Goal: Information Seeking & Learning: Learn about a topic

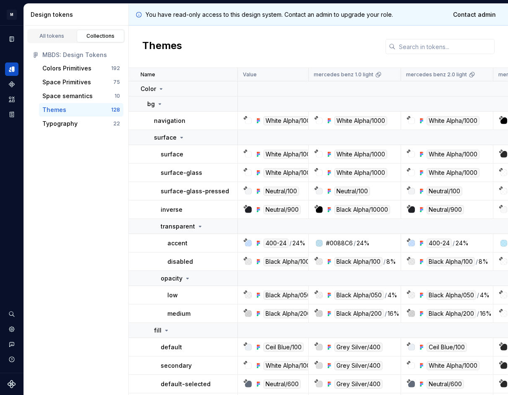
click at [201, 38] on div "Themes" at bounding box center [318, 47] width 379 height 42
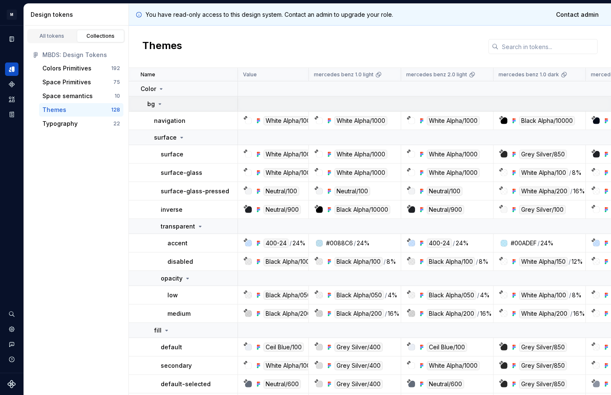
click at [166, 106] on div "bg" at bounding box center [192, 104] width 90 height 8
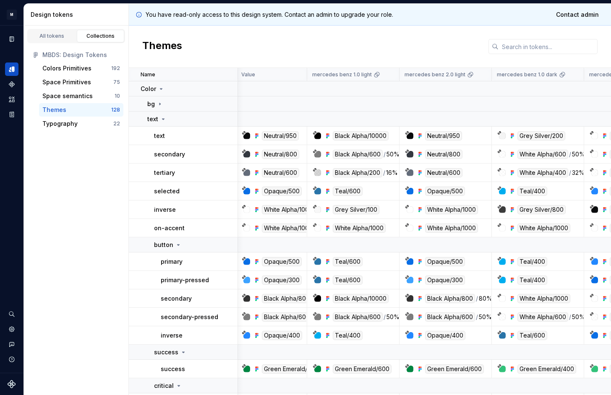
scroll to position [0, 2]
click at [164, 117] on icon at bounding box center [163, 119] width 7 height 7
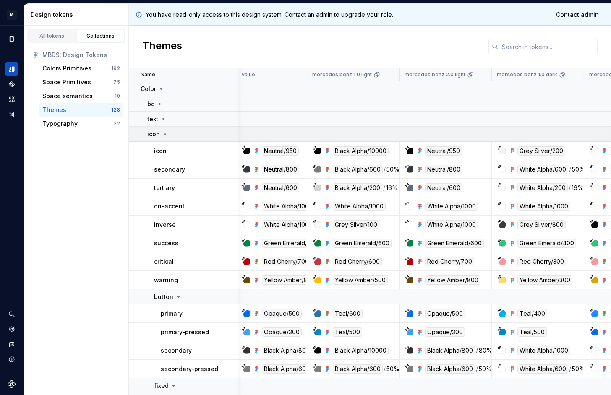
click at [170, 134] on div "icon" at bounding box center [192, 134] width 90 height 8
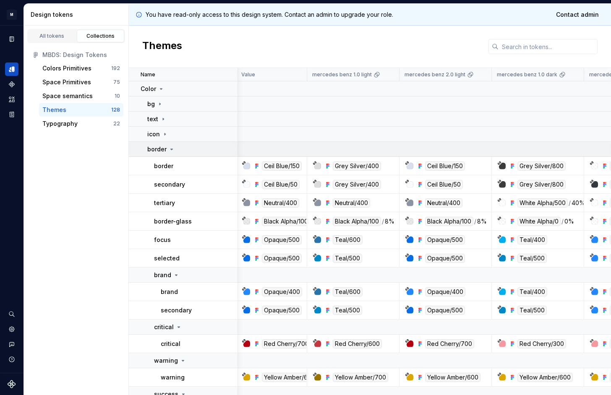
click at [171, 150] on icon at bounding box center [172, 149] width 2 height 1
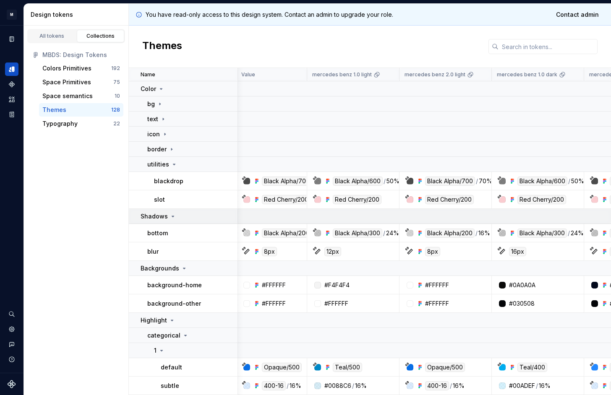
click at [177, 216] on div "Shadows" at bounding box center [189, 216] width 97 height 8
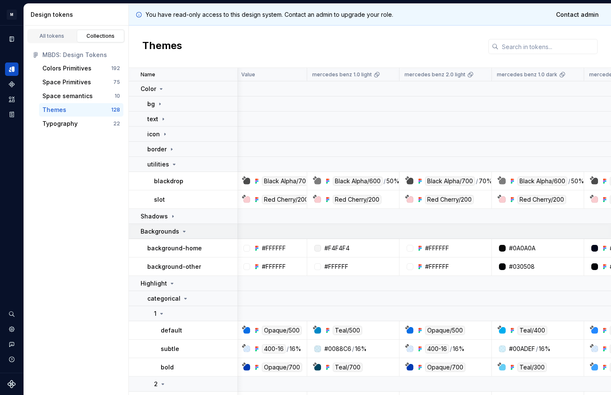
click at [173, 236] on td "Backgrounds" at bounding box center [183, 231] width 109 height 15
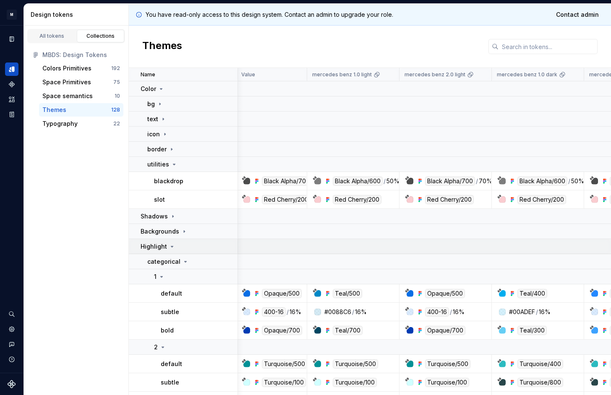
click at [173, 251] on td "Highlight" at bounding box center [183, 246] width 109 height 15
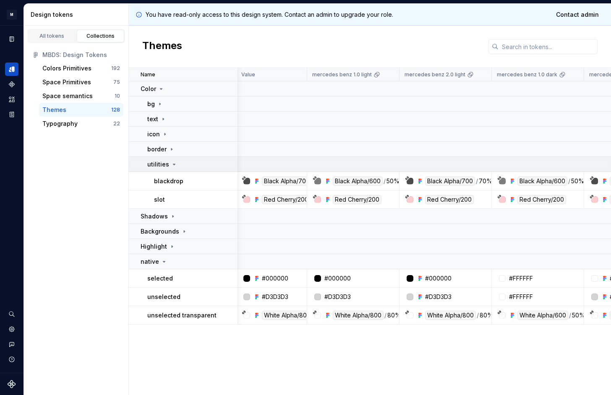
click at [180, 169] on td "utilities" at bounding box center [183, 164] width 109 height 15
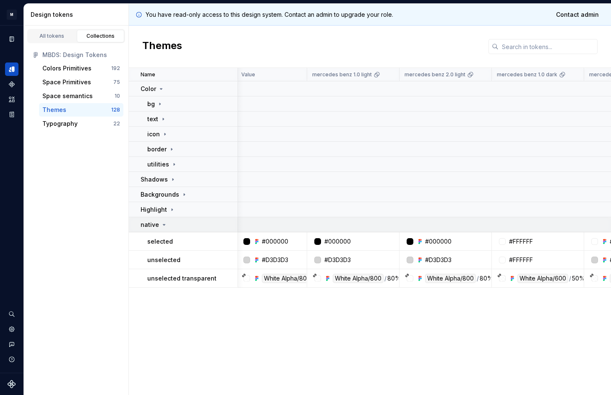
click at [177, 226] on div "native" at bounding box center [189, 225] width 97 height 8
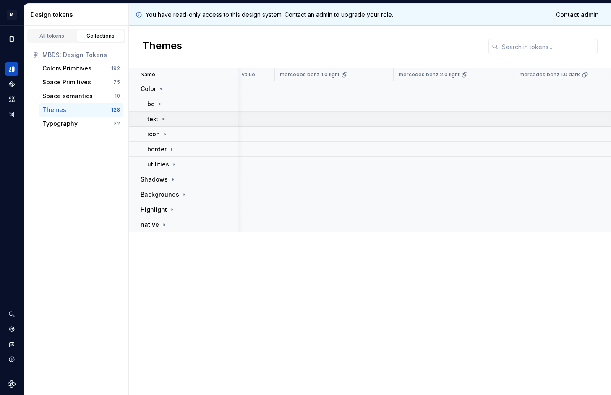
click at [185, 121] on div "text" at bounding box center [192, 119] width 90 height 8
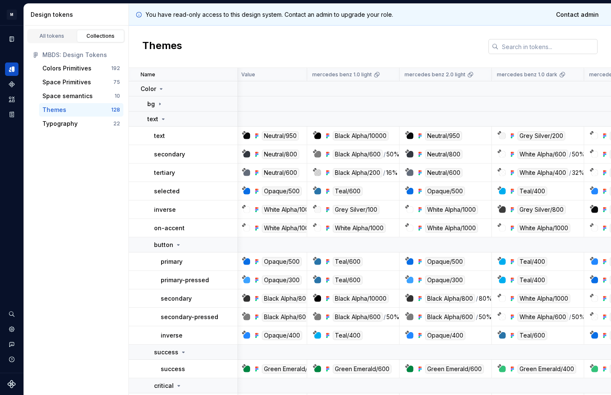
click at [508, 47] on input "text" at bounding box center [548, 46] width 99 height 15
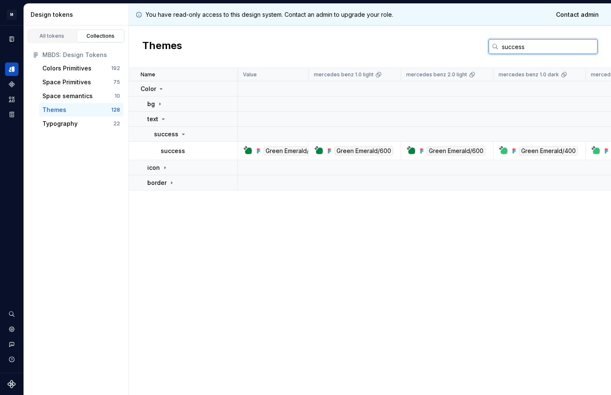
type input "success"
click at [205, 294] on div "Name Value mercedes benz 1.0 light mercedes benz 2.0 light mercedes benz 1.0 da…" at bounding box center [370, 231] width 482 height 327
click at [16, 27] on button "Expand sidebar" at bounding box center [18, 26] width 12 height 12
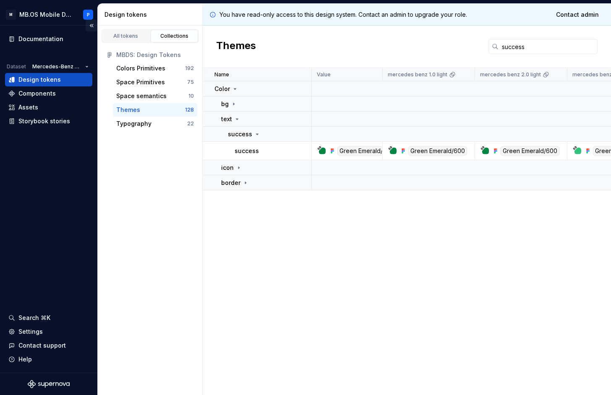
click at [90, 24] on button "Collapse sidebar" at bounding box center [92, 26] width 12 height 12
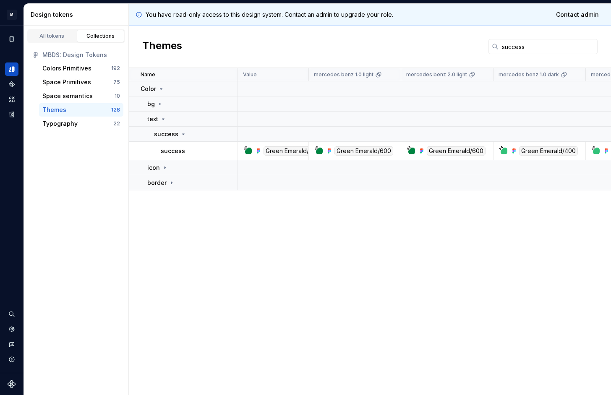
drag, startPoint x: 128, startPoint y: 181, endPoint x: 87, endPoint y: 191, distance: 41.9
click at [87, 191] on div "All tokens Collections MBDS: Design Tokens Colors Primitives 192 Space Primitiv…" at bounding box center [76, 211] width 105 height 370
drag, startPoint x: 125, startPoint y: 341, endPoint x: 107, endPoint y: 342, distance: 18.1
click at [107, 342] on div "All tokens Collections MBDS: Design Tokens Colors Primitives 192 Space Primitiv…" at bounding box center [76, 211] width 105 height 370
drag, startPoint x: 1, startPoint y: 268, endPoint x: 63, endPoint y: 270, distance: 62.1
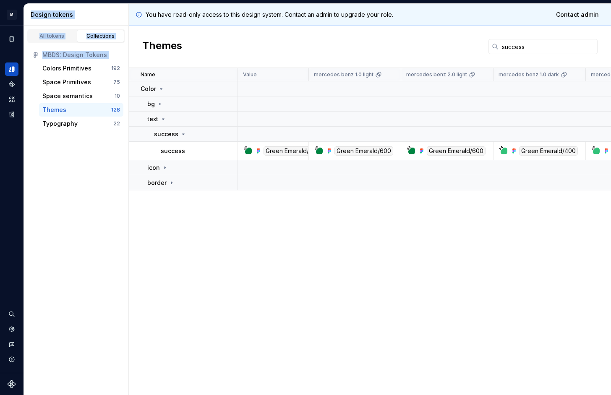
click at [63, 270] on div "M MB.OS Mobile Design System P Dataset Mercedes-Benz 2.0 Design tokens All toke…" at bounding box center [305, 197] width 611 height 395
click at [164, 266] on div "Name Value mercedes benz 1.0 light mercedes benz 2.0 light mercedes benz 1.0 da…" at bounding box center [370, 231] width 482 height 327
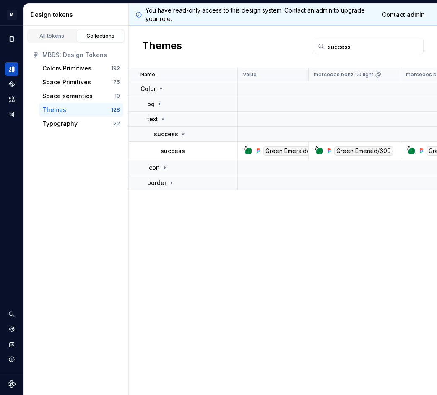
click at [216, 283] on div "Name Value mercedes benz 1.0 light mercedes benz 2.0 light mercedes benz 1.0 da…" at bounding box center [283, 231] width 308 height 327
click at [163, 117] on icon at bounding box center [163, 119] width 7 height 7
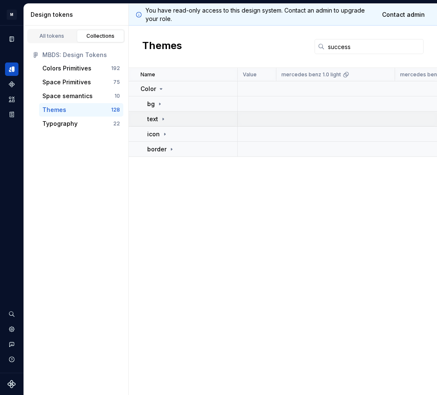
click at [163, 117] on icon at bounding box center [163, 119] width 7 height 7
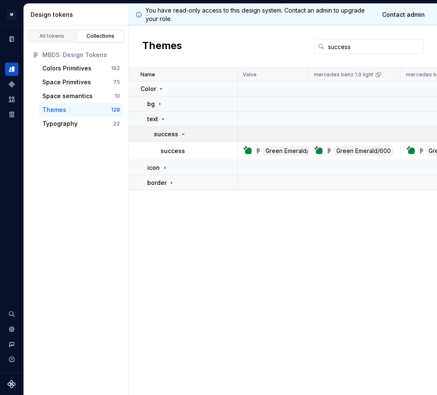
click at [174, 132] on p "success" at bounding box center [166, 134] width 24 height 8
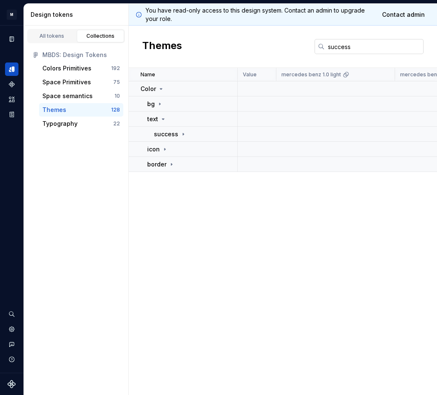
click at [398, 47] on input "success" at bounding box center [374, 46] width 99 height 15
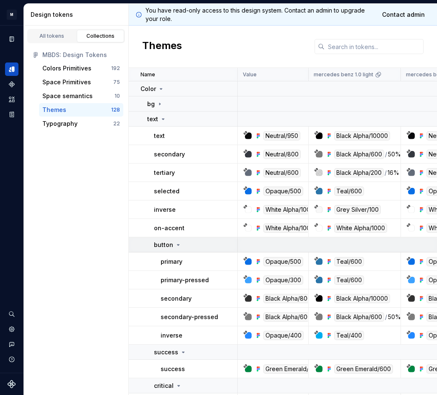
click at [171, 245] on p "button" at bounding box center [163, 245] width 19 height 8
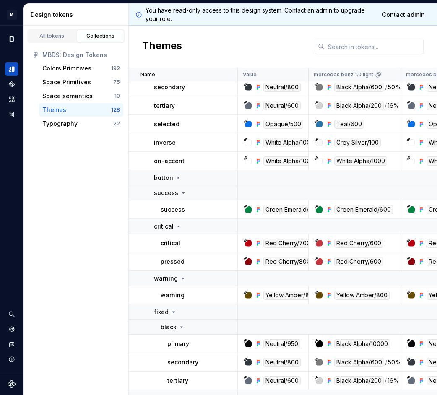
scroll to position [69, 0]
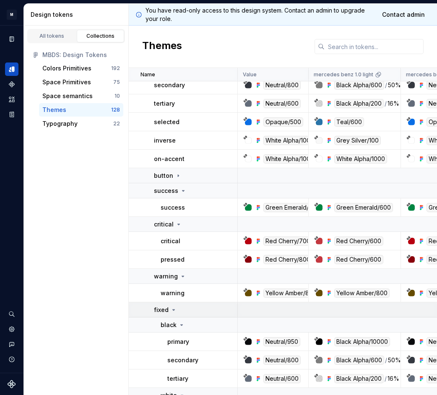
click at [175, 309] on icon at bounding box center [173, 310] width 7 height 7
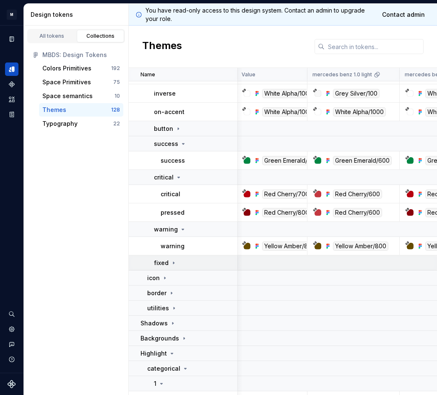
scroll to position [121, 1]
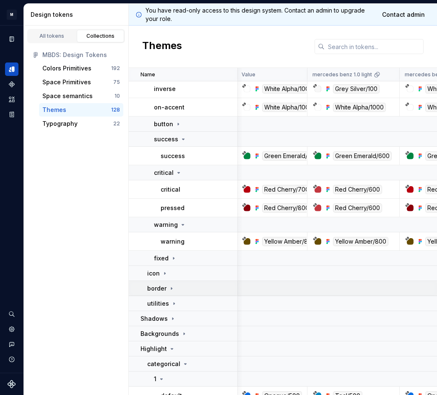
click at [177, 290] on div "border" at bounding box center [192, 289] width 90 height 8
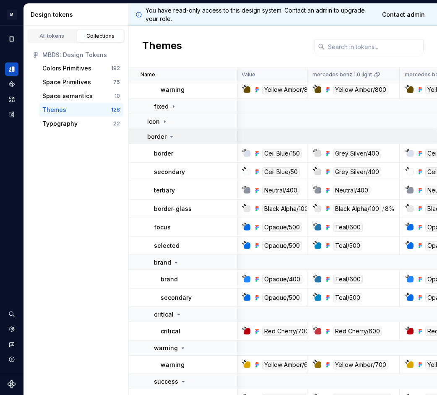
scroll to position [276, 1]
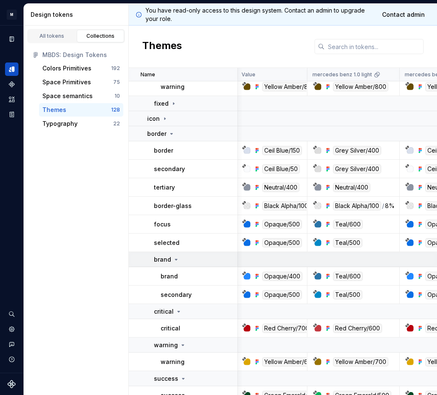
click at [175, 257] on icon at bounding box center [176, 259] width 7 height 7
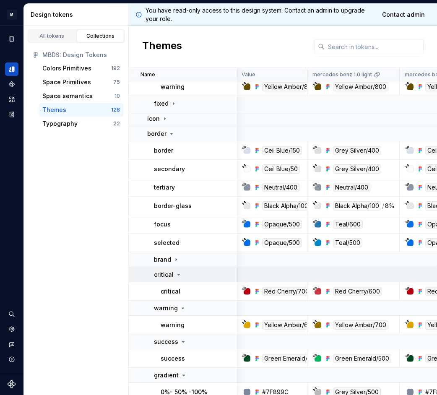
click at [178, 278] on div "critical" at bounding box center [168, 275] width 28 height 8
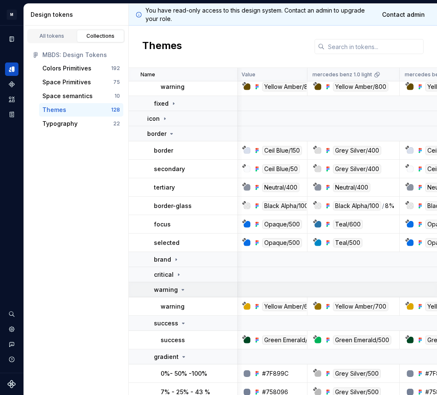
click at [180, 292] on icon at bounding box center [183, 290] width 7 height 7
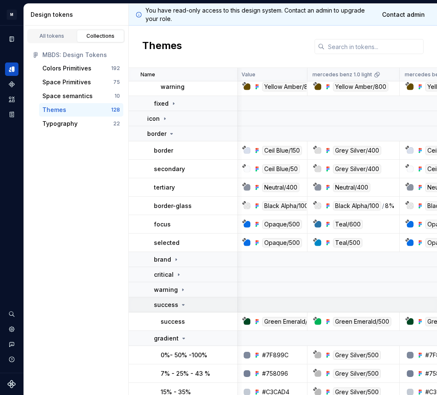
click at [182, 307] on icon at bounding box center [183, 305] width 7 height 7
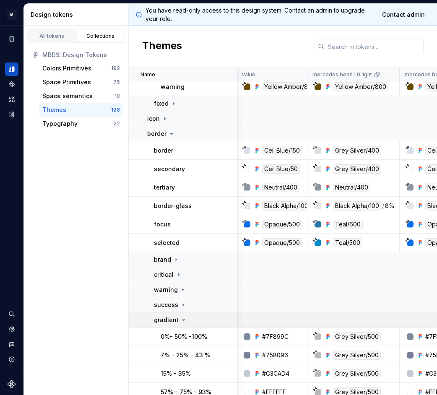
click at [181, 320] on icon at bounding box center [183, 320] width 7 height 7
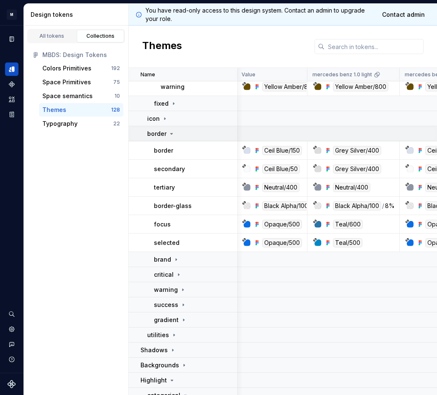
click at [172, 133] on icon at bounding box center [171, 134] width 7 height 7
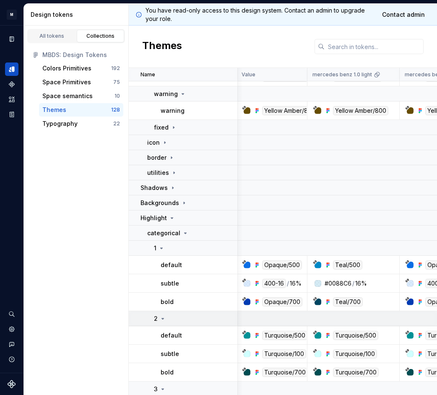
scroll to position [372, 1]
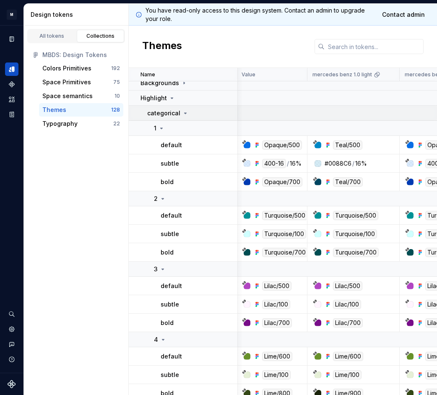
click at [173, 110] on p "categorical" at bounding box center [163, 113] width 33 height 8
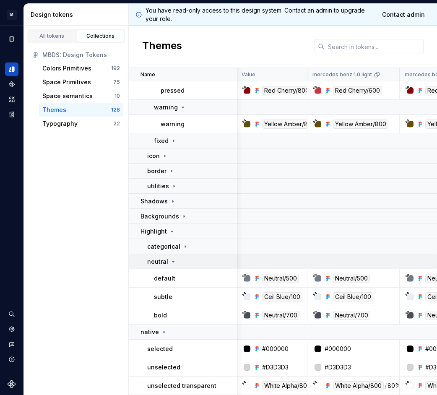
click at [175, 261] on div "neutral" at bounding box center [192, 262] width 90 height 8
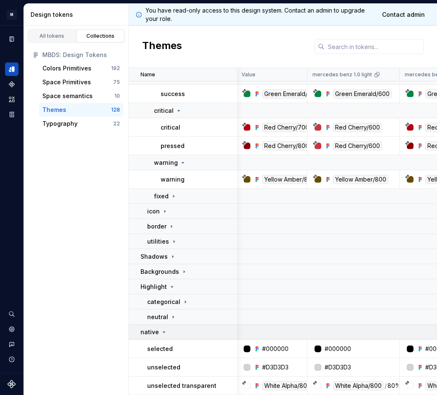
click at [170, 329] on div "native" at bounding box center [189, 332] width 97 height 8
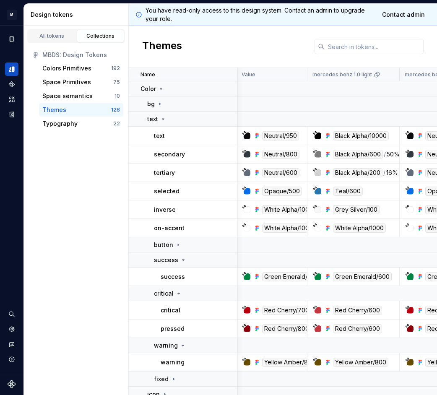
scroll to position [0, 1]
click at [178, 295] on icon at bounding box center [178, 293] width 7 height 7
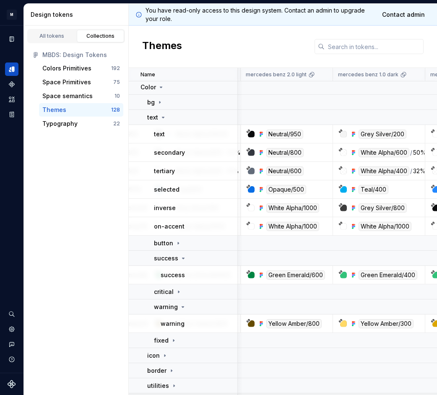
scroll to position [0, 162]
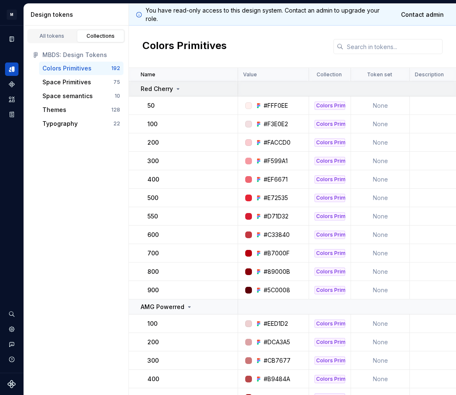
click at [178, 89] on icon at bounding box center [178, 89] width 2 height 1
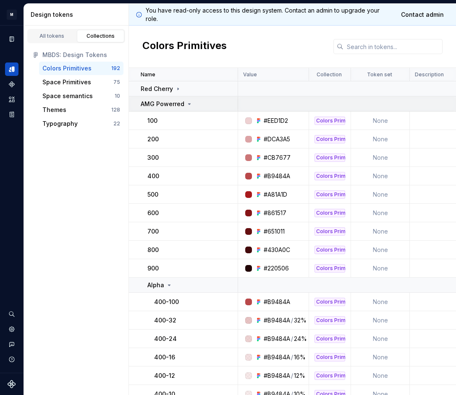
click at [177, 105] on p "AMG Powerred" at bounding box center [163, 104] width 44 height 8
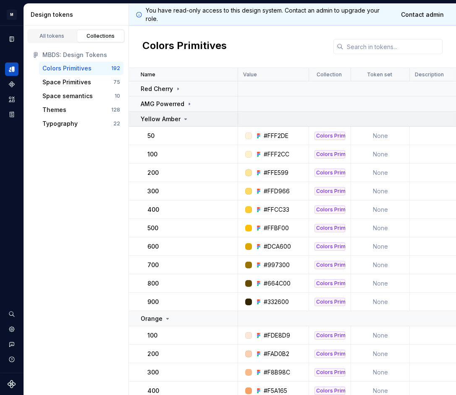
click at [166, 123] on p "Yellow Amber" at bounding box center [161, 119] width 40 height 8
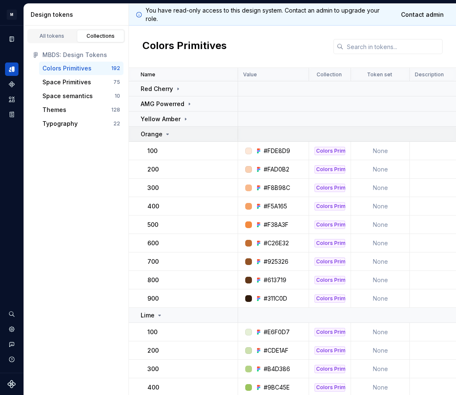
click at [169, 136] on icon at bounding box center [167, 134] width 7 height 7
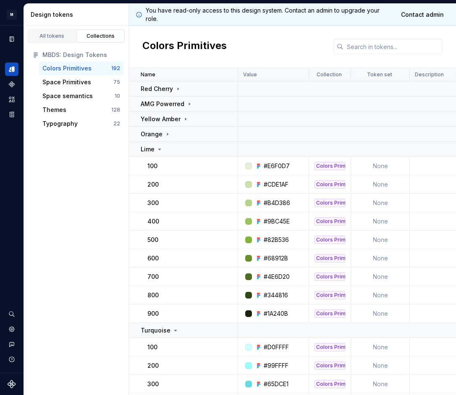
click at [170, 159] on td "100" at bounding box center [183, 166] width 109 height 18
click at [173, 152] on div "Lime" at bounding box center [189, 149] width 97 height 8
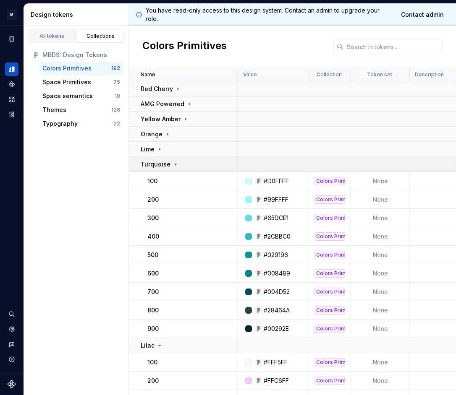
click at [172, 167] on icon at bounding box center [175, 164] width 7 height 7
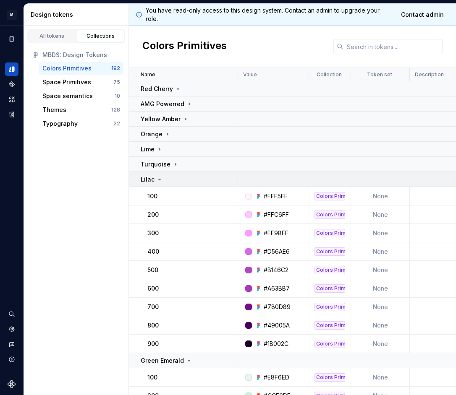
click at [171, 178] on div "Lilac" at bounding box center [189, 179] width 97 height 8
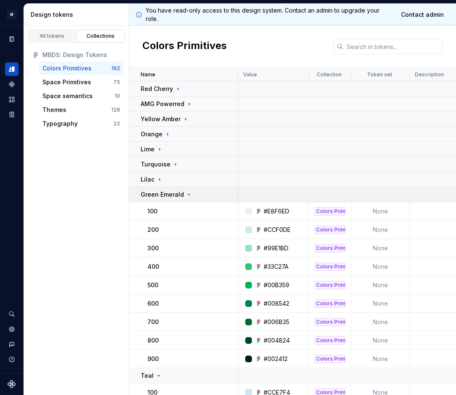
click at [173, 191] on p "Green Emerald" at bounding box center [162, 195] width 43 height 8
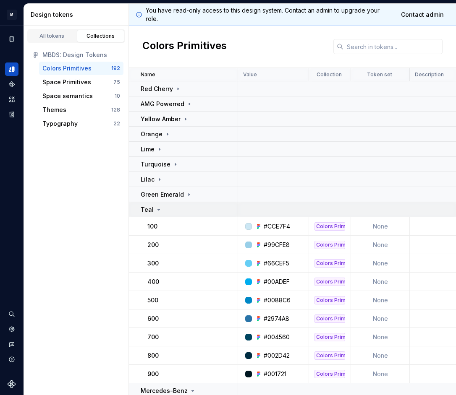
click at [173, 208] on div "Teal" at bounding box center [189, 210] width 97 height 8
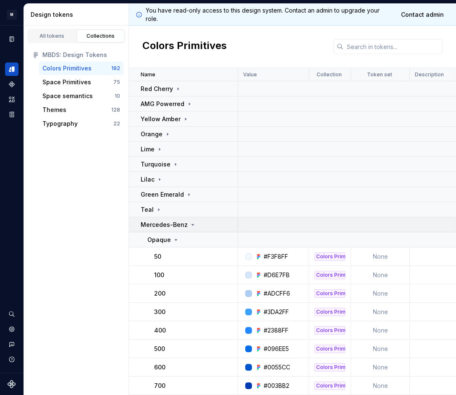
click at [173, 227] on p "Mercedes-Benz" at bounding box center [164, 225] width 47 height 8
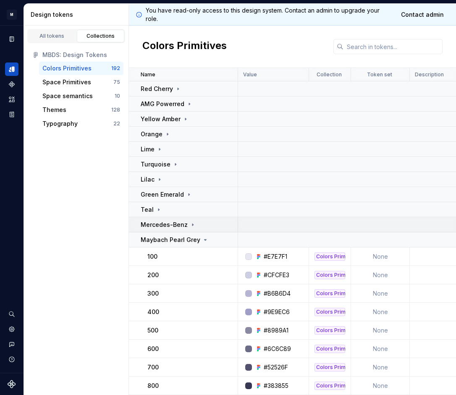
click at [173, 227] on p "Mercedes-Benz" at bounding box center [164, 225] width 47 height 8
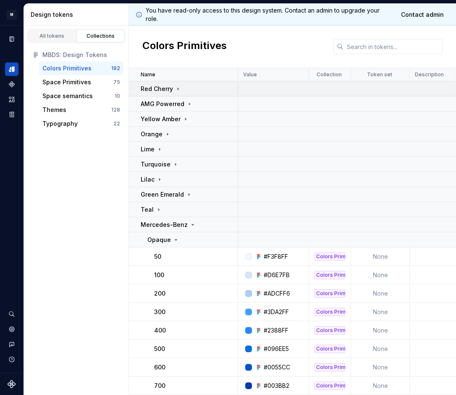
click at [186, 91] on div "Red Cherry" at bounding box center [189, 89] width 97 height 8
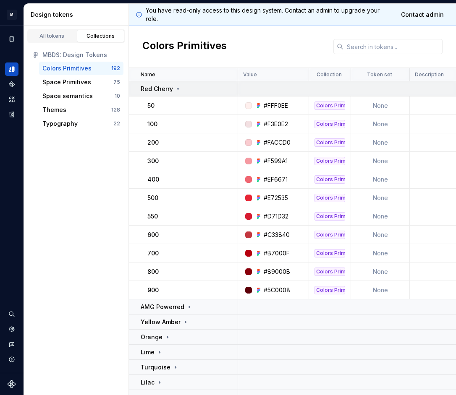
click at [186, 91] on div "Red Cherry" at bounding box center [189, 89] width 97 height 8
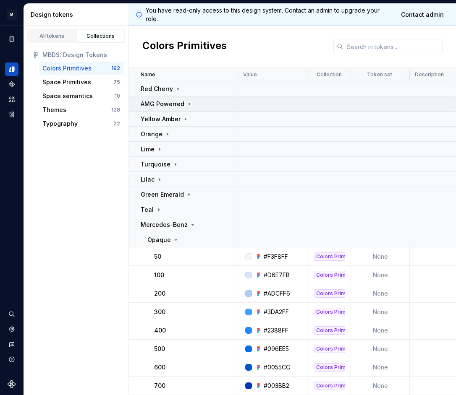
click at [183, 104] on p "AMG Powerred" at bounding box center [163, 104] width 44 height 8
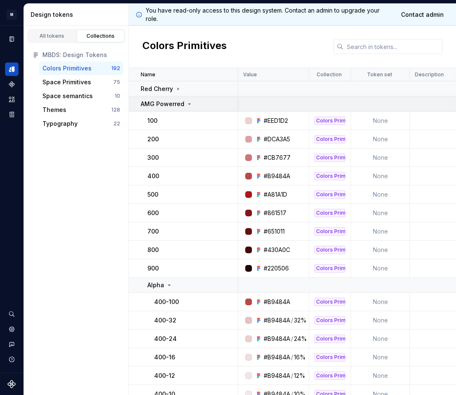
click at [183, 104] on p "AMG Powerred" at bounding box center [163, 104] width 44 height 8
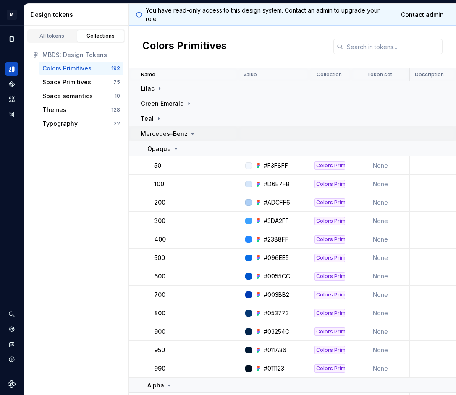
scroll to position [91, 0]
click at [181, 151] on div "Opaque" at bounding box center [192, 149] width 90 height 8
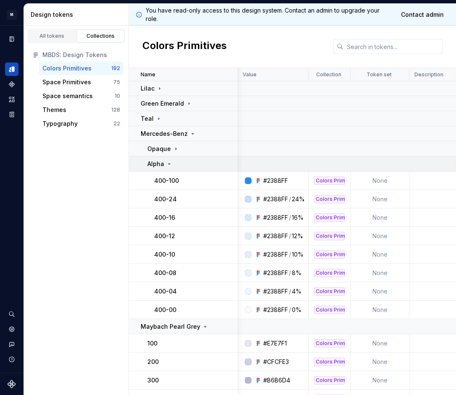
click at [180, 165] on div "Alpha" at bounding box center [192, 164] width 90 height 8
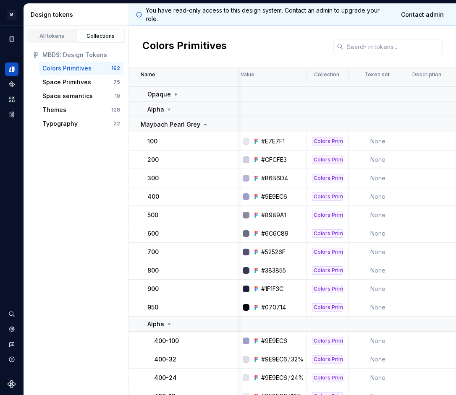
scroll to position [141, 3]
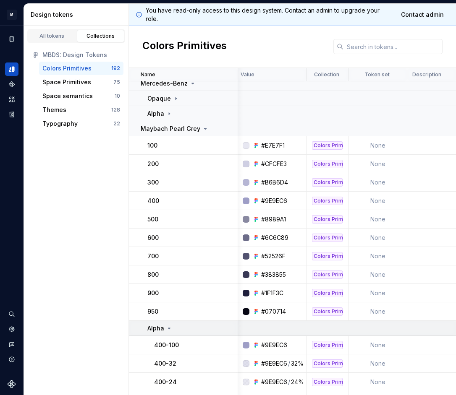
click at [172, 326] on div "Alpha" at bounding box center [192, 328] width 90 height 8
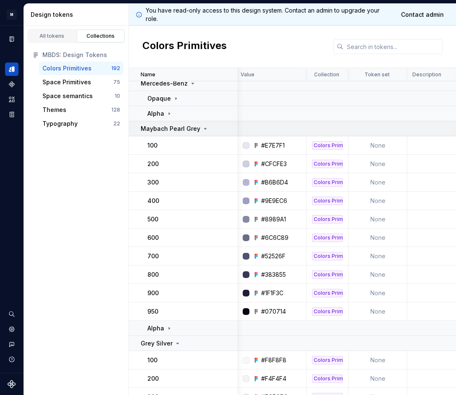
click at [190, 126] on p "Maybach Pearl Grey" at bounding box center [171, 129] width 60 height 8
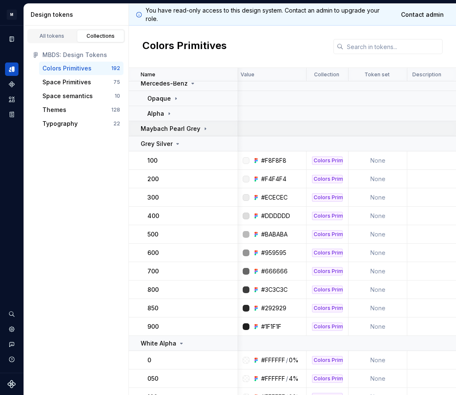
click at [203, 131] on icon at bounding box center [205, 128] width 7 height 7
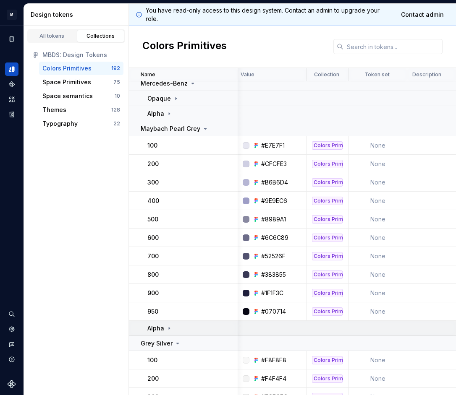
click at [183, 329] on div "Alpha" at bounding box center [192, 328] width 90 height 8
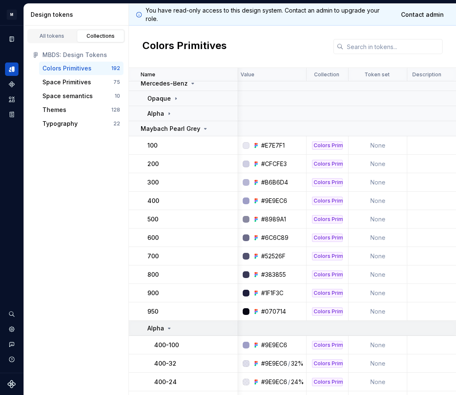
click at [183, 329] on div "Alpha" at bounding box center [192, 328] width 90 height 8
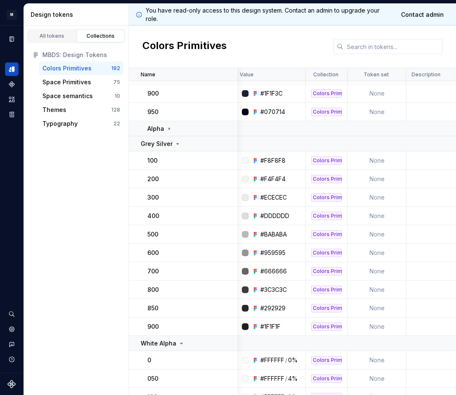
scroll to position [344, 4]
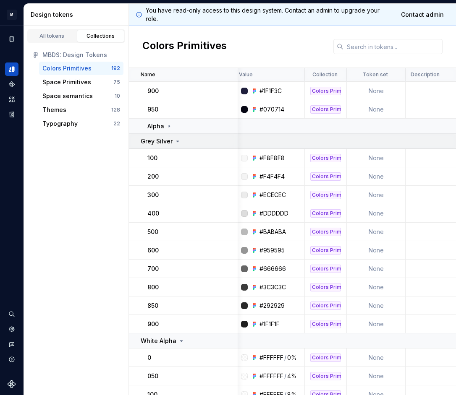
click at [177, 141] on icon at bounding box center [177, 141] width 7 height 7
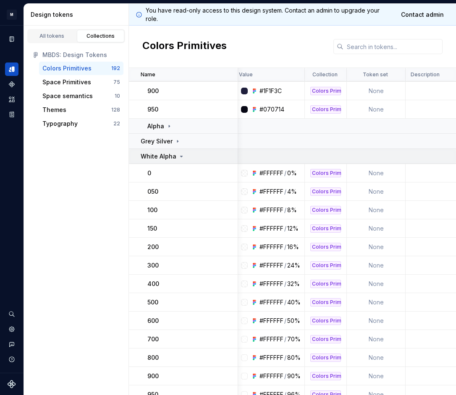
click at [178, 156] on icon at bounding box center [181, 156] width 7 height 7
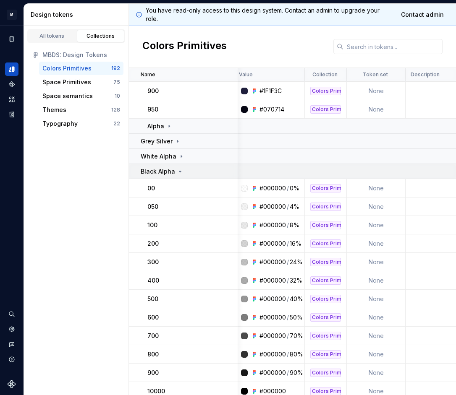
click at [175, 171] on div "Black Alpha" at bounding box center [162, 171] width 43 height 8
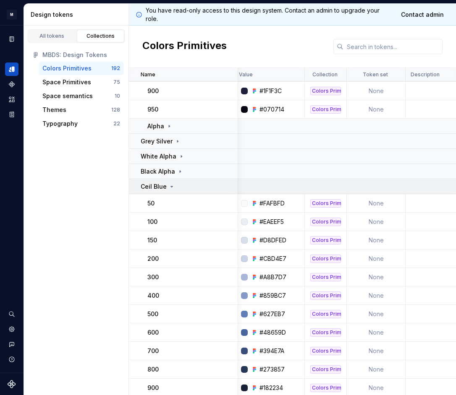
click at [176, 187] on div "Ceil Blue" at bounding box center [189, 187] width 97 height 8
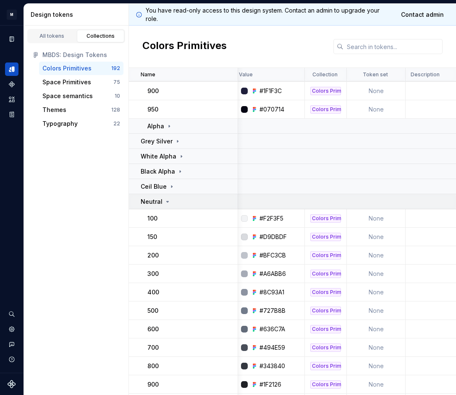
click at [178, 206] on div "Neutral" at bounding box center [189, 202] width 97 height 8
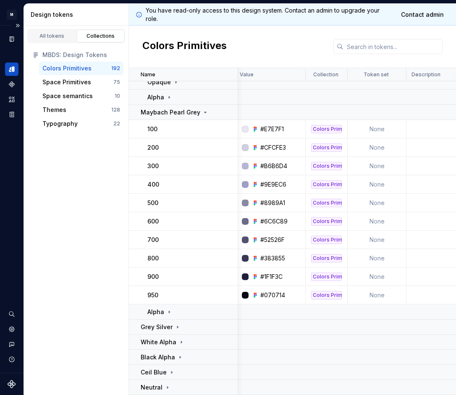
scroll to position [158, 3]
click at [206, 114] on div "Maybach Pearl Grey" at bounding box center [189, 112] width 97 height 8
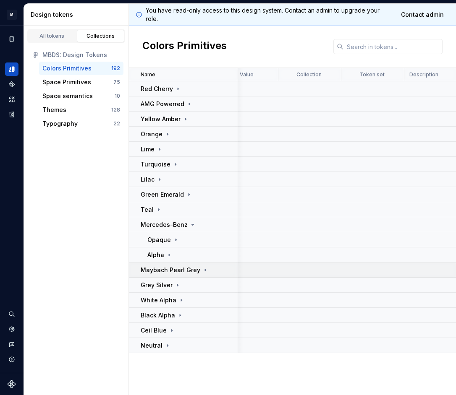
scroll to position [0, 3]
click at [183, 119] on icon at bounding box center [185, 119] width 7 height 7
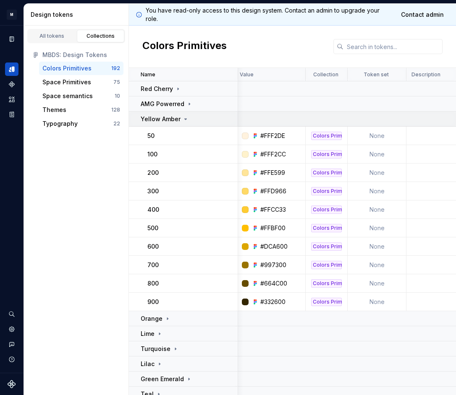
click at [182, 119] on icon at bounding box center [185, 119] width 7 height 7
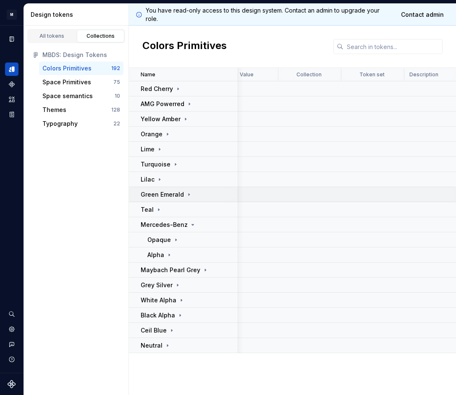
click at [177, 188] on td "Green Emerald" at bounding box center [183, 194] width 109 height 15
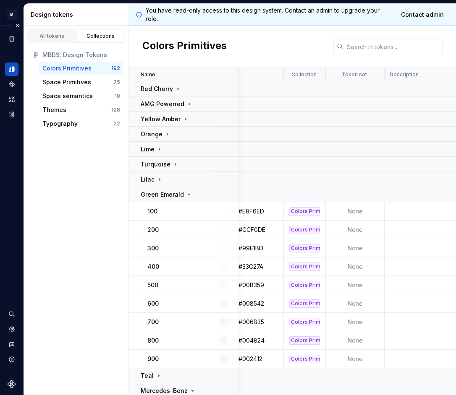
scroll to position [0, 25]
click at [180, 120] on div "Yellow Amber" at bounding box center [165, 119] width 48 height 8
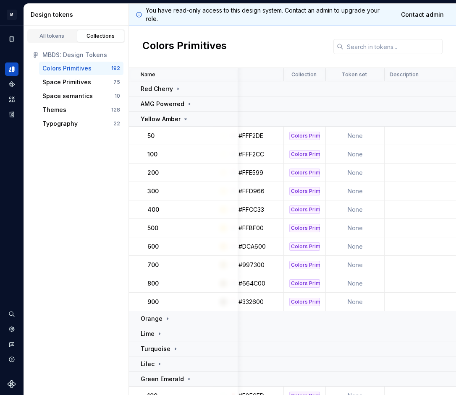
scroll to position [0, 5]
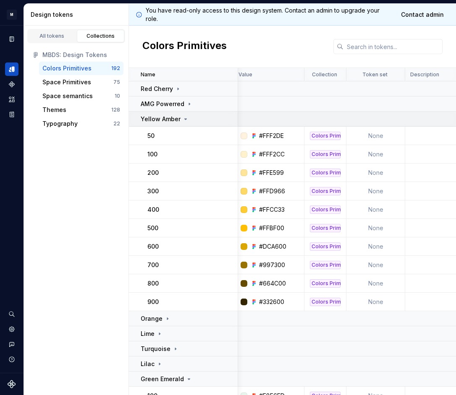
click at [187, 116] on icon at bounding box center [185, 119] width 7 height 7
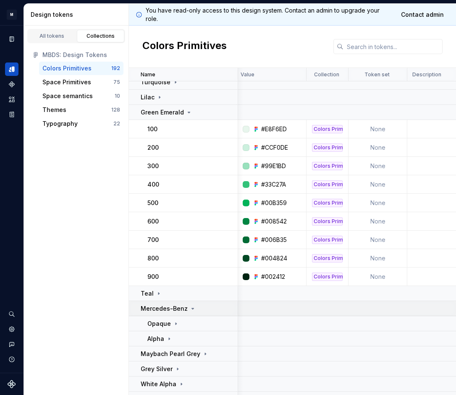
scroll to position [81, 3]
